Goal: Transaction & Acquisition: Purchase product/service

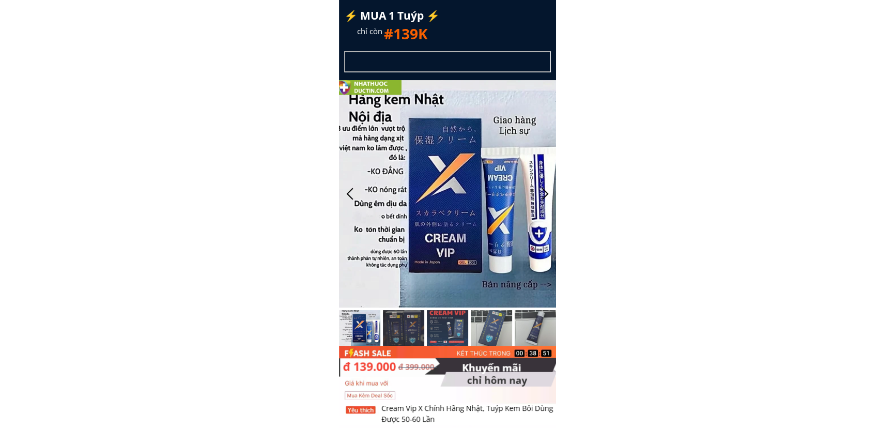
click at [521, 28] on h1 "#139K" at bounding box center [461, 33] width 155 height 23
click at [521, 28] on h3 "(xem hàng mới trả tiền)" at bounding box center [564, 30] width 207 height 11
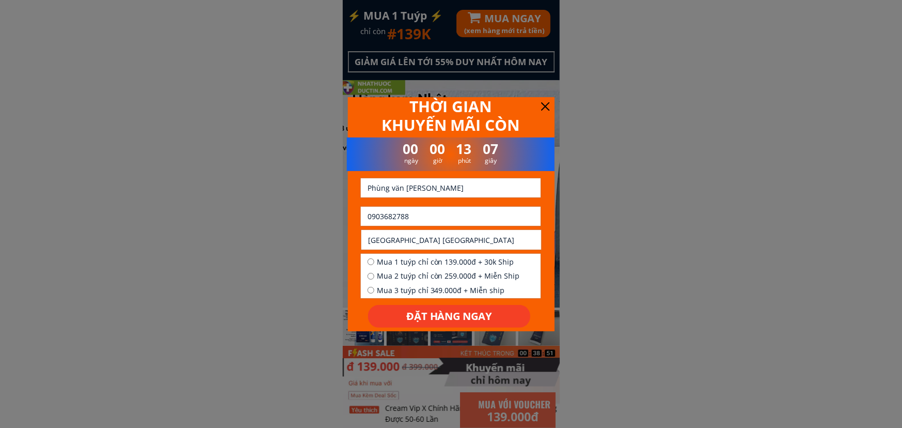
drag, startPoint x: 427, startPoint y: 222, endPoint x: 372, endPoint y: 223, distance: 55.3
click at [372, 223] on input "0903682788" at bounding box center [451, 216] width 172 height 19
paste input "868702492"
type input "0868702492"
click at [446, 194] on input "Phùng vän [PERSON_NAME]" at bounding box center [451, 187] width 172 height 19
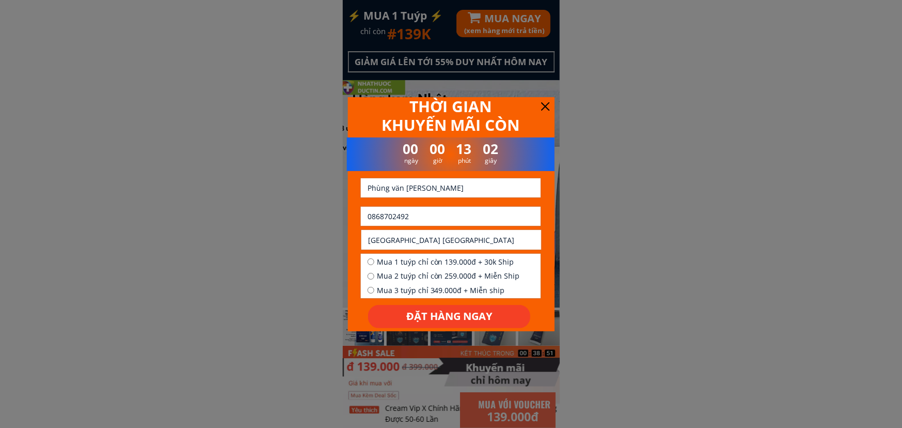
paste input "Khoai mì"
type input "Khoai mì"
click at [399, 237] on input "[GEOGRAPHIC_DATA] [GEOGRAPHIC_DATA]" at bounding box center [451, 239] width 172 height 19
paste input "279 cây bài,[GEOGRAPHIC_DATA],[GEOGRAPHIC_DATA],[GEOGRAPHIC_DATA], [GEOGRAPHIC_…"
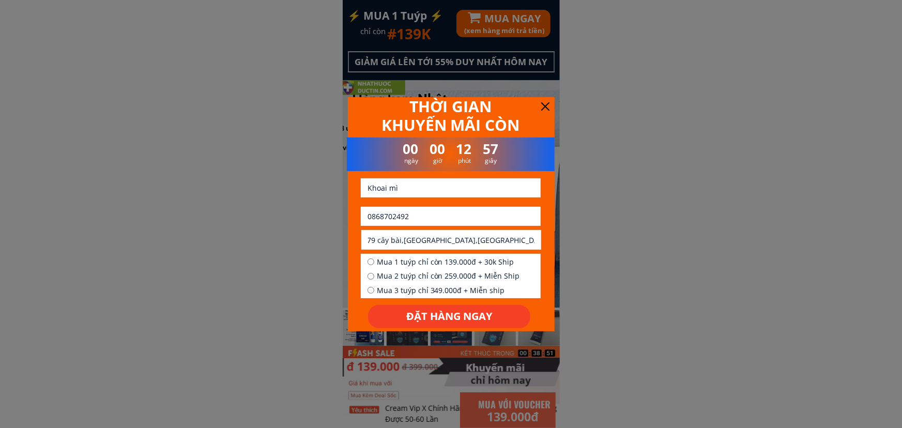
type input "279 cây bài,[GEOGRAPHIC_DATA],[GEOGRAPHIC_DATA],[GEOGRAPHIC_DATA], [GEOGRAPHIC_…"
click at [436, 264] on span "Mua 1 tuýp chỉ còn 139.000đ + 30k Ship" at bounding box center [448, 261] width 143 height 11
radio input "true"
click at [428, 313] on p "ĐẶT HÀNG NGAY" at bounding box center [449, 316] width 162 height 23
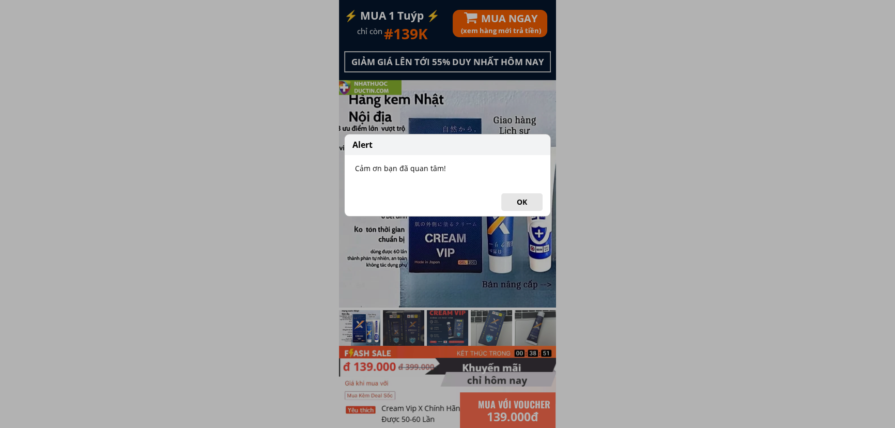
click at [520, 197] on button "OK" at bounding box center [521, 202] width 41 height 18
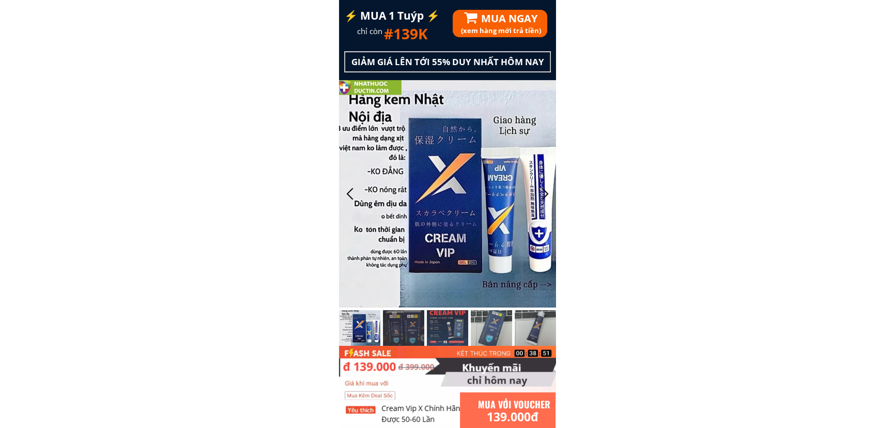
click at [527, 30] on h3 "(xem hàng mới trả tiền)" at bounding box center [564, 30] width 207 height 11
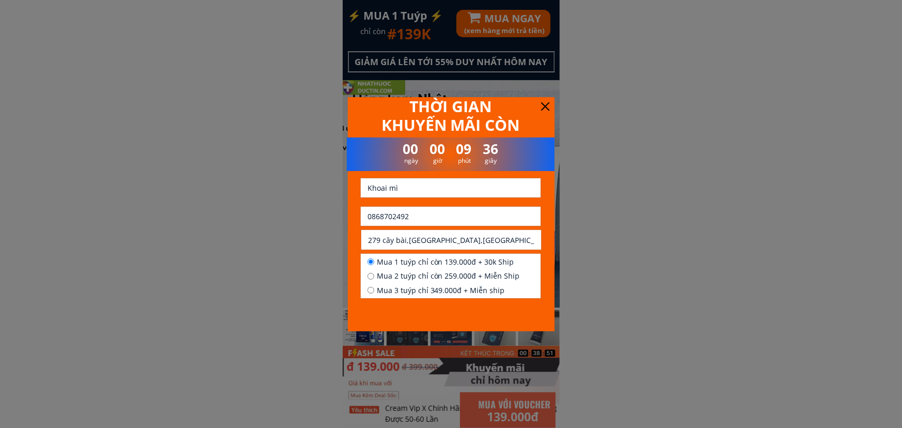
click at [426, 214] on input "0868702492" at bounding box center [451, 216] width 172 height 19
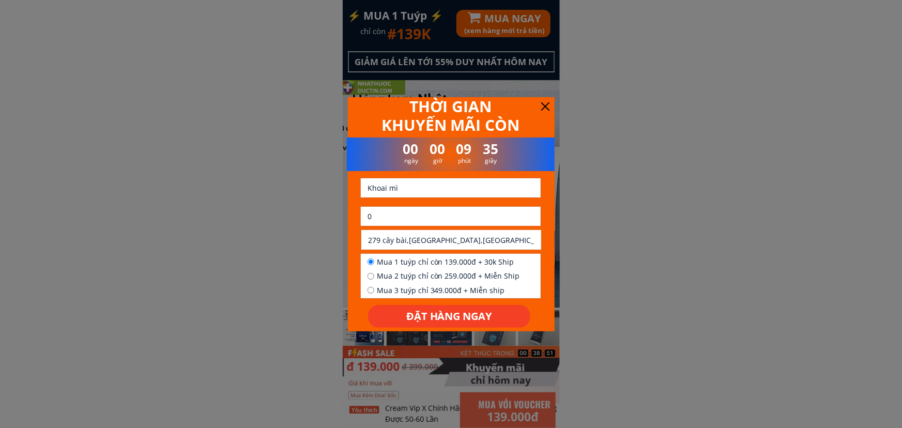
paste input "901465822"
type input "0901465822"
click at [456, 191] on input "Khoai mì" at bounding box center [451, 187] width 172 height 19
paste input "[PERSON_NAME]"
type input "[PERSON_NAME]"
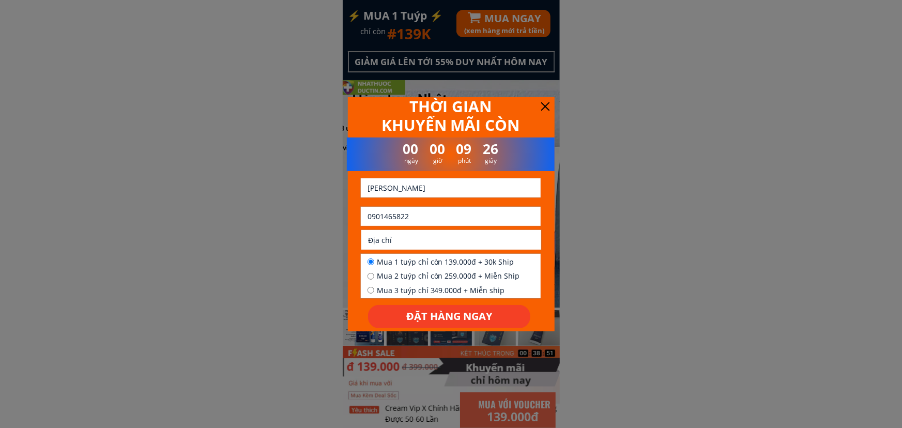
click at [411, 240] on input "text" at bounding box center [451, 239] width 172 height 19
paste input "Lô M4 đường trung tâm khung công nghiệp Long hậu huyện [GEOGRAPHIC_DATA] tỉnh […"
type input "Lô M4 đường trung tâm khung công nghiệp Long hậu huyện [GEOGRAPHIC_DATA] tỉnh […"
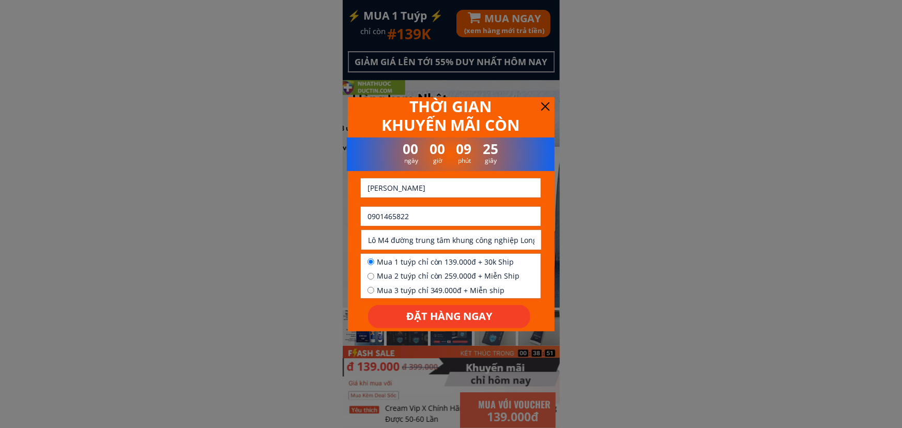
click at [407, 260] on span "Mua 1 tuýp chỉ còn 139.000đ + 30k Ship" at bounding box center [448, 261] width 143 height 11
radio input "true"
click at [406, 317] on p "ĐẶT HÀNG NGAY" at bounding box center [449, 316] width 162 height 23
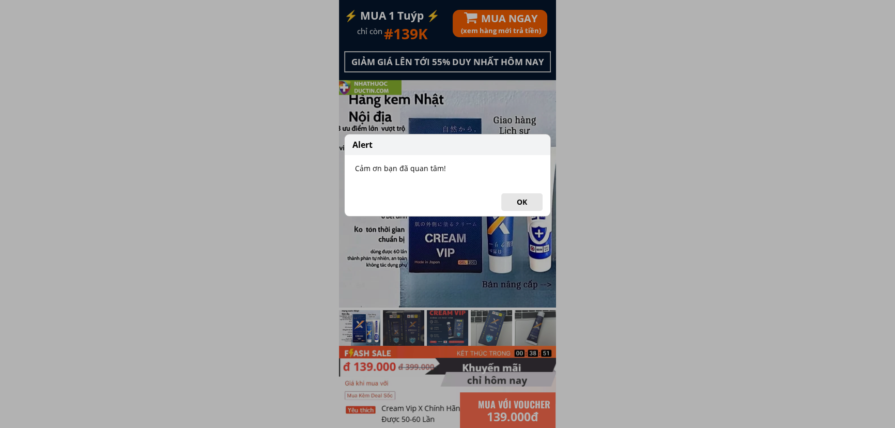
click at [528, 205] on button "OK" at bounding box center [521, 202] width 41 height 18
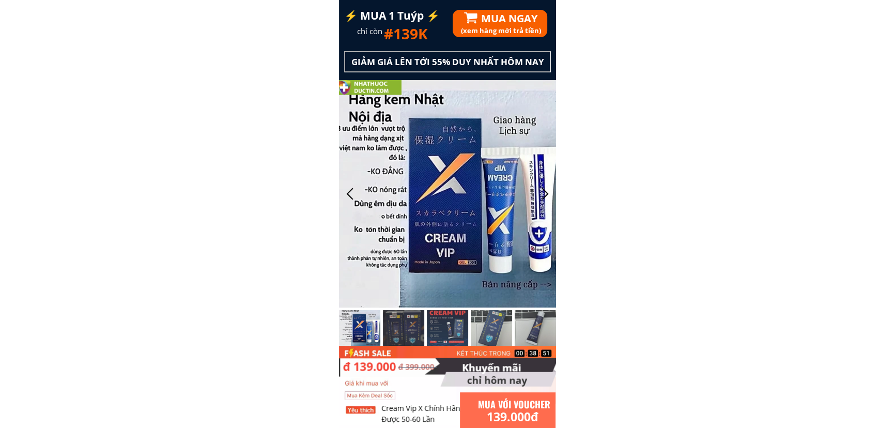
click at [510, 15] on div "(xem hàng mới trả tiền) MUA NGAY" at bounding box center [560, 24] width 215 height 28
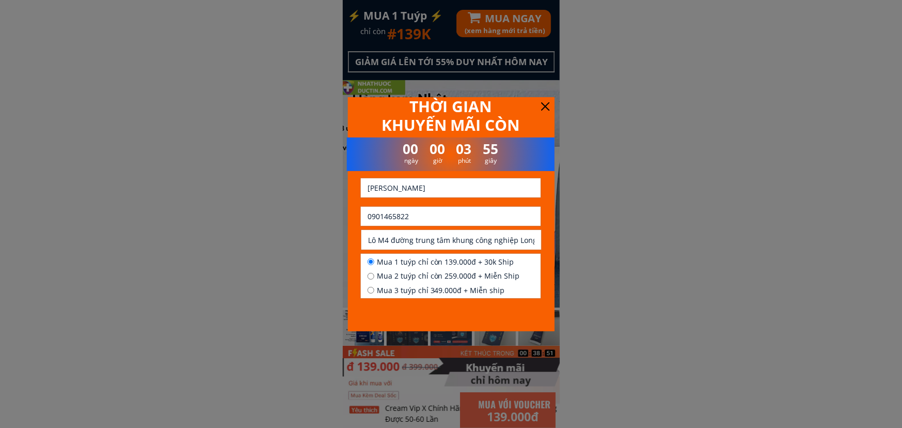
drag, startPoint x: 440, startPoint y: 219, endPoint x: 354, endPoint y: 219, distance: 85.8
click at [354, 219] on div "00 00 03 55 ngày giờ phút giây THỜI GIAN KHUYẾN MÃI CÒN ĐẶT HÀNG NGAY [PERSON_N…" at bounding box center [451, 212] width 208 height 231
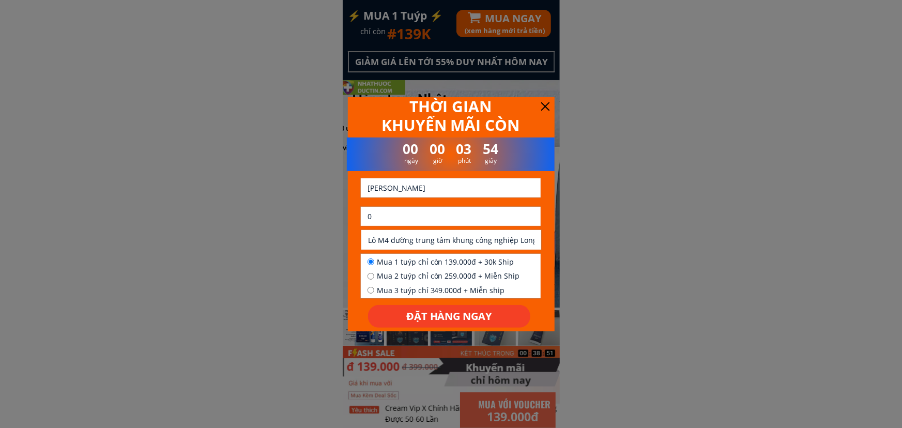
paste input "909542908"
type input "0909542908"
click at [442, 182] on input "text" at bounding box center [451, 187] width 172 height 19
paste input "[PERSON_NAME]"
type input "[PERSON_NAME]"
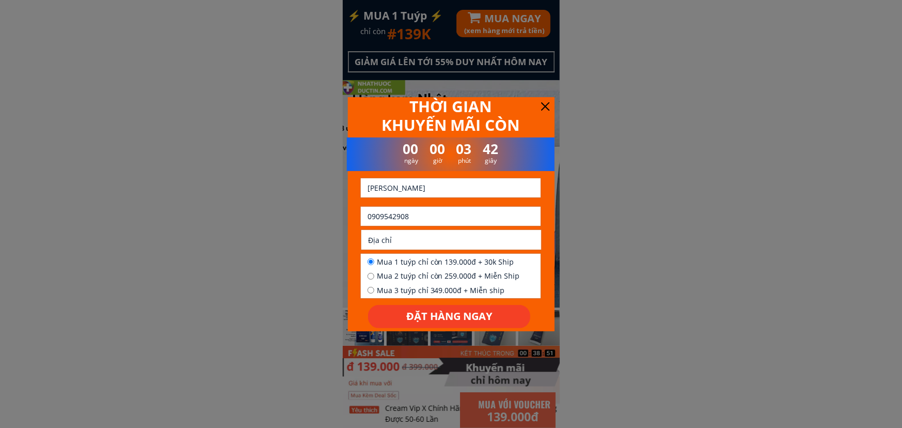
click at [472, 240] on input "text" at bounding box center [451, 239] width 172 height 19
paste input "[PERSON_NAME]"
type input "[PERSON_NAME]"
click at [451, 263] on span "Mua 1 tuýp chỉ còn 139.000đ + 30k Ship" at bounding box center [448, 261] width 143 height 11
radio input "true"
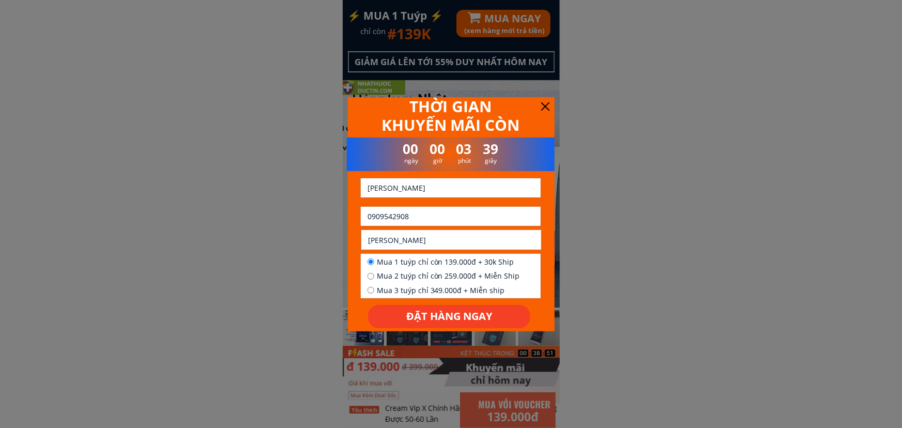
click at [488, 238] on input "[PERSON_NAME]" at bounding box center [451, 239] width 172 height 19
paste input "109a [PERSON_NAME] 13 quan tan binh tphcm""
type input "109a [PERSON_NAME] 13 quan tan binh tphcm""
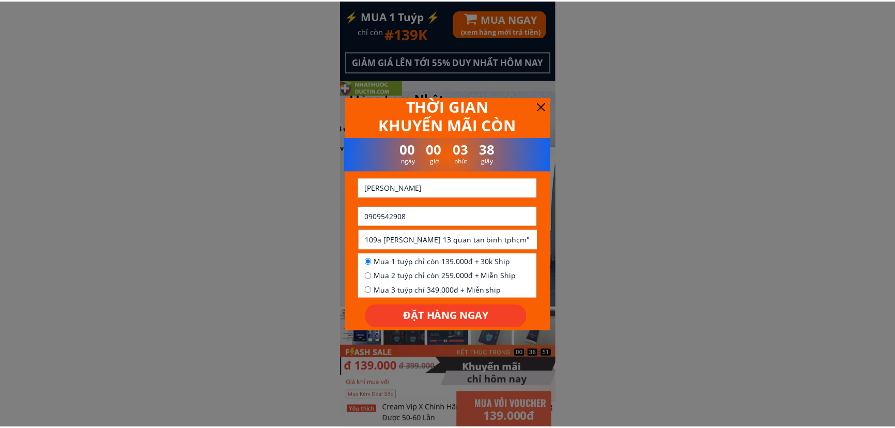
scroll to position [0, 0]
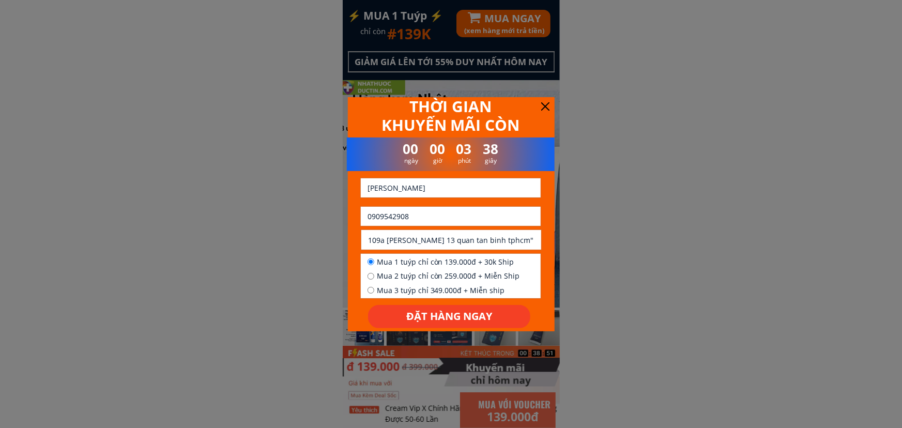
click at [466, 310] on p "ĐẶT HÀNG NGAY" at bounding box center [449, 316] width 162 height 23
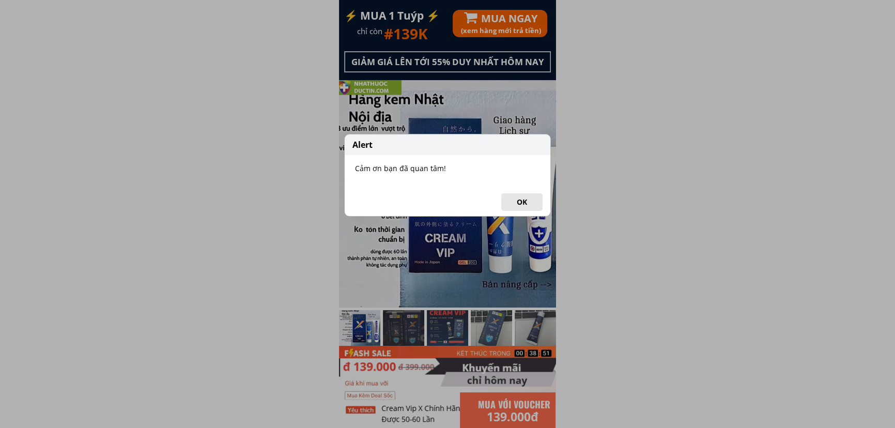
click at [525, 203] on button "OK" at bounding box center [521, 202] width 41 height 18
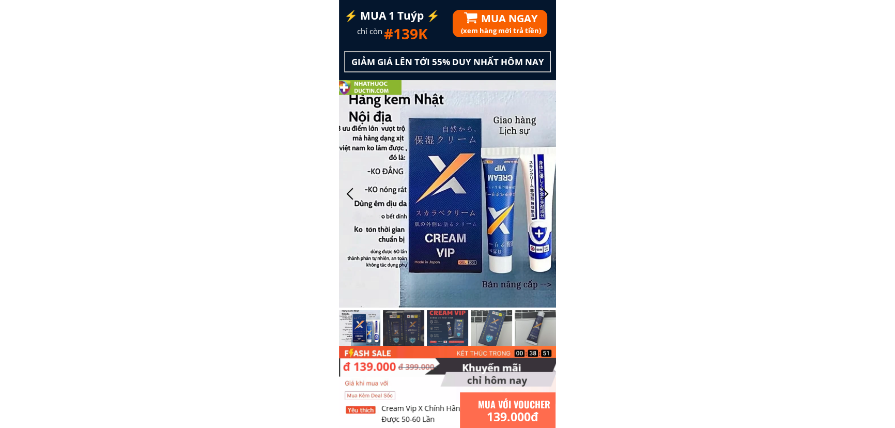
click at [538, 27] on h3 "(xem hàng mới trả tiền)" at bounding box center [564, 30] width 207 height 11
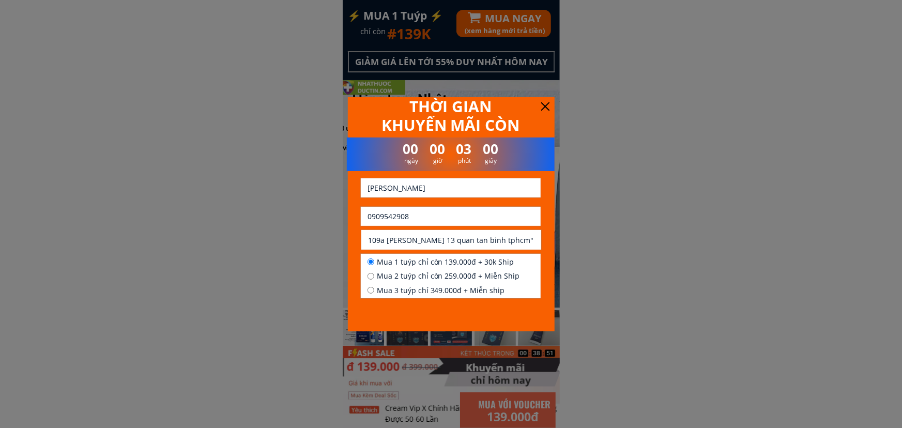
drag, startPoint x: 419, startPoint y: 228, endPoint x: 420, endPoint y: 218, distance: 9.9
click at [419, 227] on form "ĐẶT HÀNG NGAY Cao thang 0909542908 109a trân văn dư phuong 13 quan tan binh tph…" at bounding box center [450, 253] width 181 height 150
click at [421, 217] on input "tel" at bounding box center [451, 216] width 172 height 19
paste input "0947.290487"
click at [388, 211] on input "0947.290487" at bounding box center [451, 216] width 172 height 19
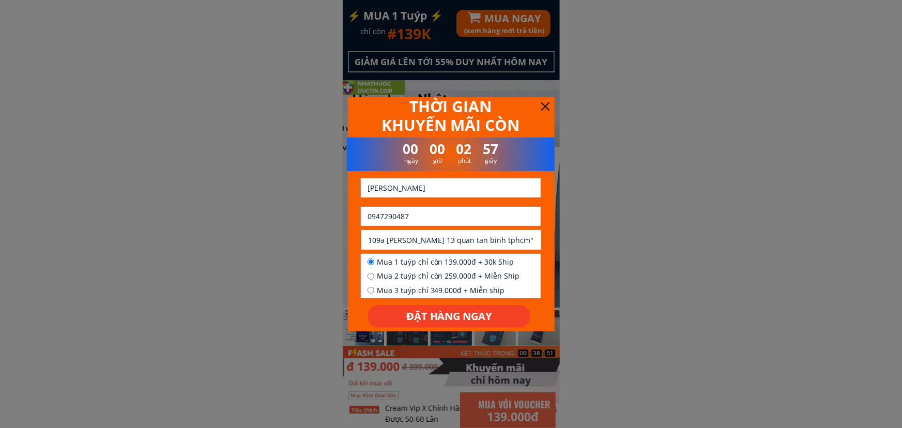
type input "0947290487"
click at [430, 181] on div "00 00 02 52 ngày giờ phút giây THỜI GIAN KHUYẾN MÃI CÒN ĐẶT HÀNG NGAY Cao thang…" at bounding box center [451, 212] width 208 height 231
click at [434, 186] on input "text" at bounding box center [451, 187] width 172 height 19
paste input "Sinh Hương Phùng"
type input "Sinh Hương Phùng"
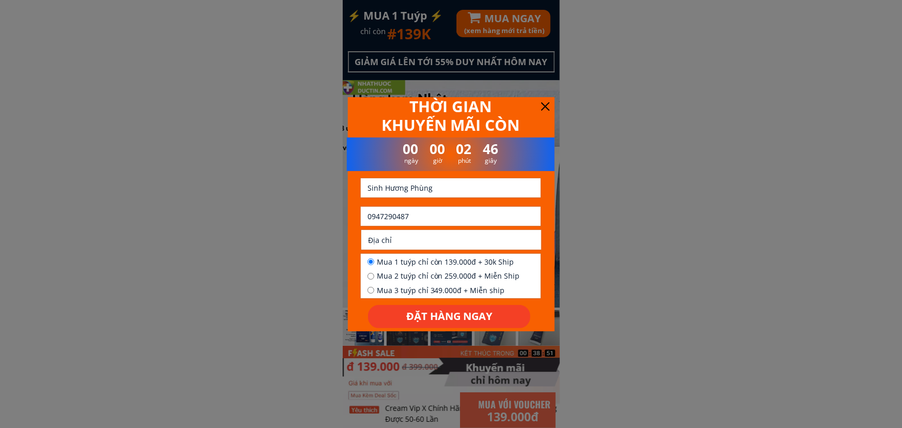
click at [451, 234] on input "text" at bounding box center [451, 239] width 172 height 19
paste input "Tổ 10 phường [GEOGRAPHIC_DATA] [GEOGRAPHIC_DATA]"
click at [433, 232] on input "Tổ 10 phường [GEOGRAPHIC_DATA] [GEOGRAPHIC_DATA]" at bounding box center [451, 239] width 172 height 19
paste input "1"
type input "Tổ 10 phường [GEOGRAPHIC_DATA] [GEOGRAPHIC_DATA] 1"
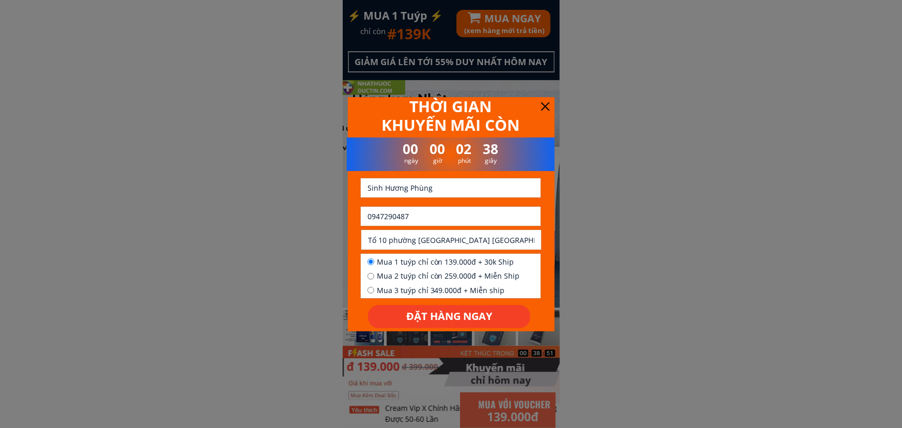
click at [403, 270] on span "Mua 2 tuýp chỉ còn 259.000đ + Miễn Ship" at bounding box center [448, 275] width 143 height 11
radio input "true"
click at [405, 263] on span "Mua 1 tuýp chỉ còn 139.000đ + 30k Ship" at bounding box center [448, 261] width 143 height 11
radio input "true"
click at [459, 312] on p "ĐẶT HÀNG NGAY" at bounding box center [449, 316] width 162 height 23
